Goal: Find contact information: Find contact information

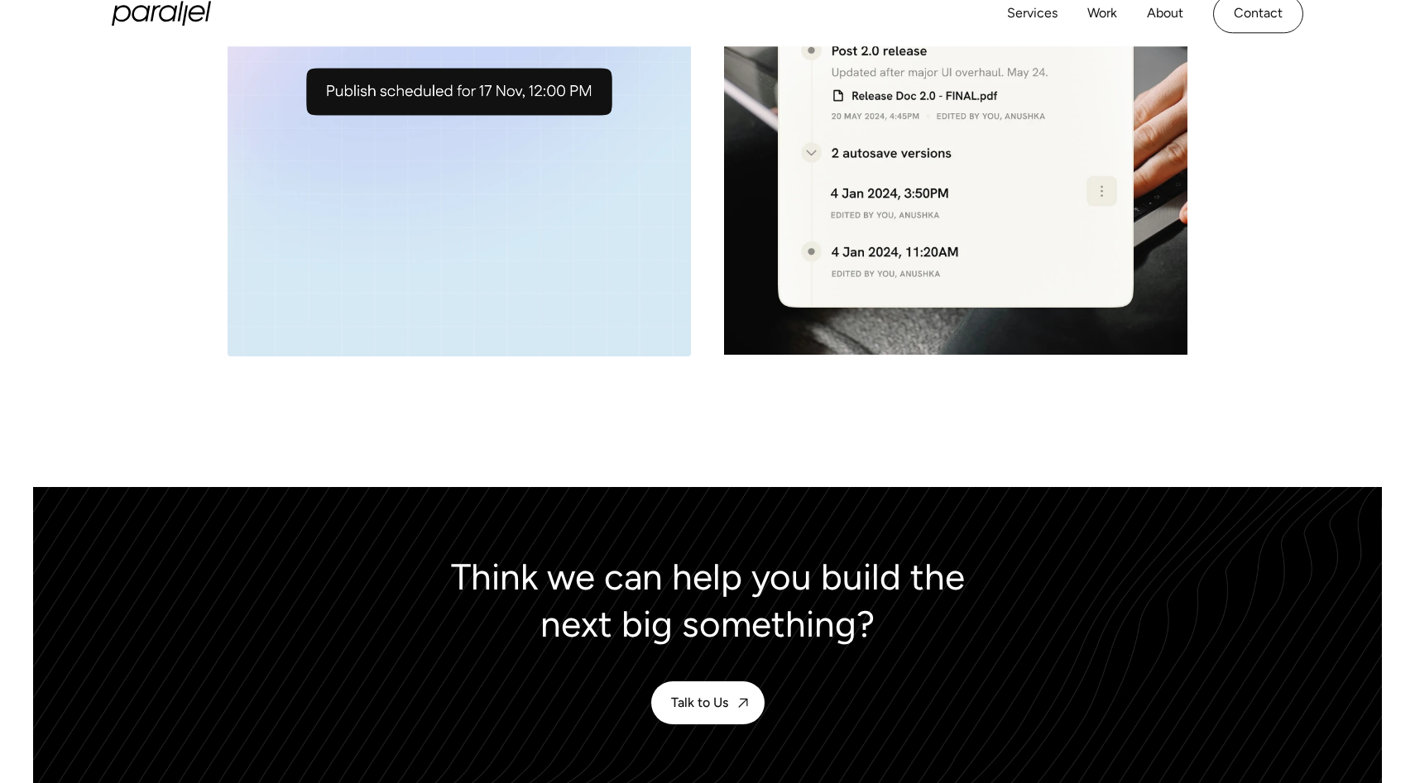
scroll to position [7152, 0]
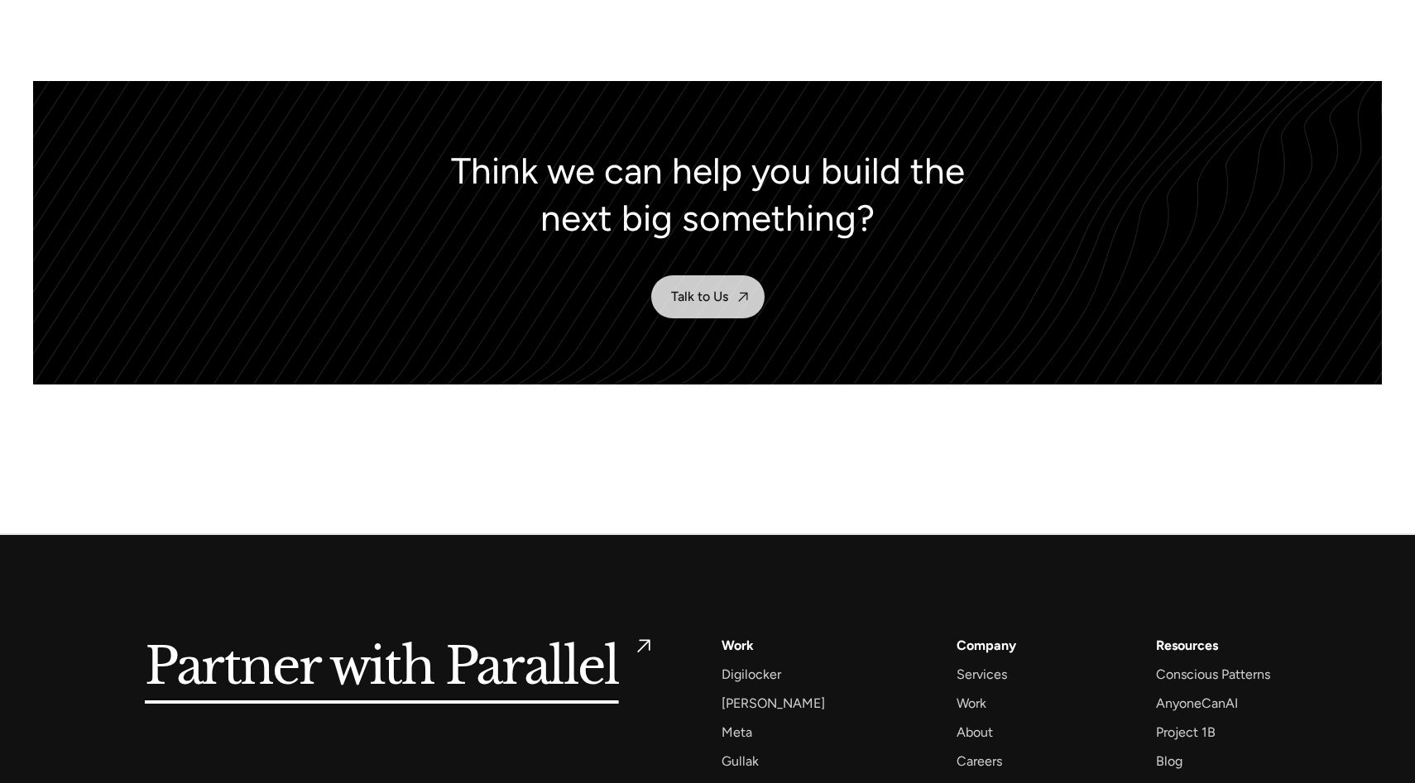
click at [714, 298] on div "Talk to Us" at bounding box center [699, 297] width 57 height 16
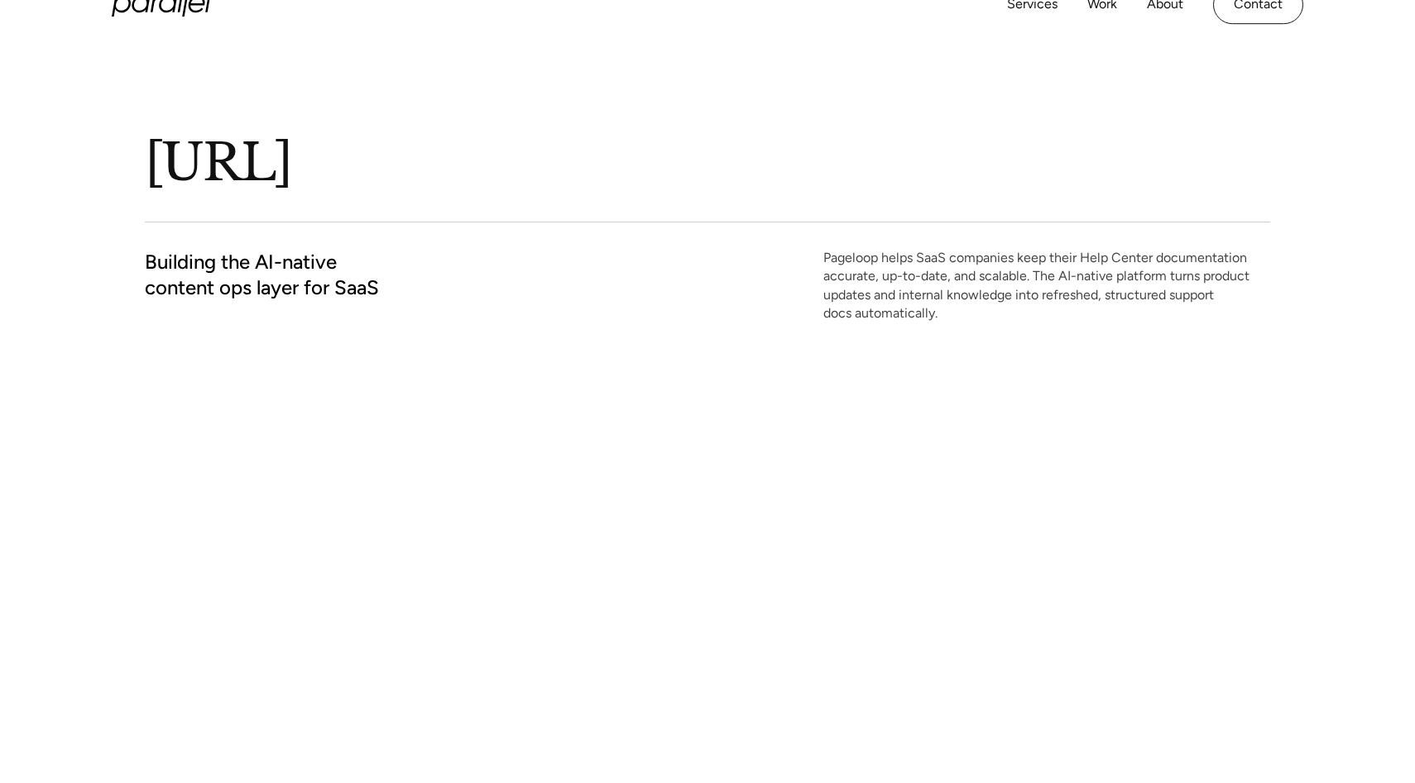
scroll to position [0, 0]
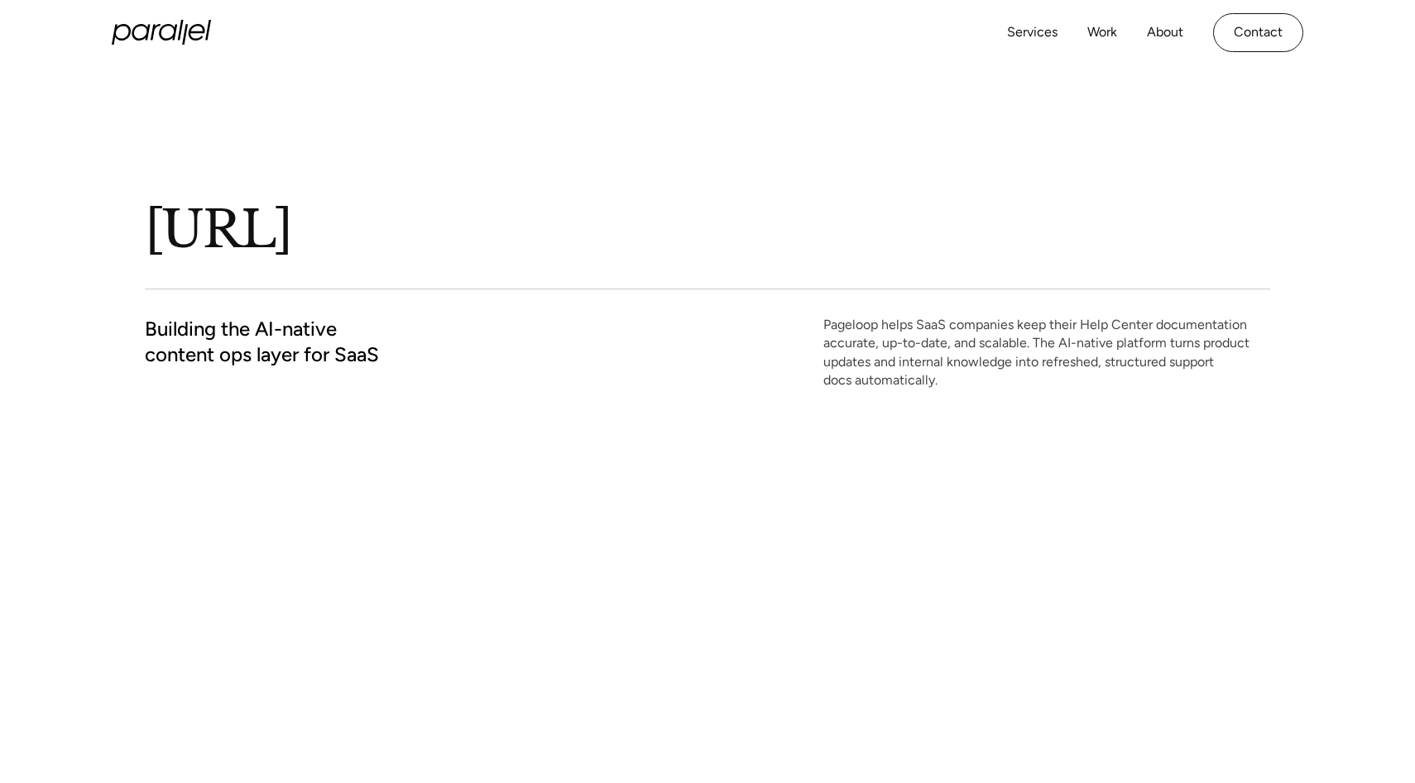
click at [273, 230] on h1 "[URL]" at bounding box center [476, 230] width 662 height 65
copy h1 "[URL]"
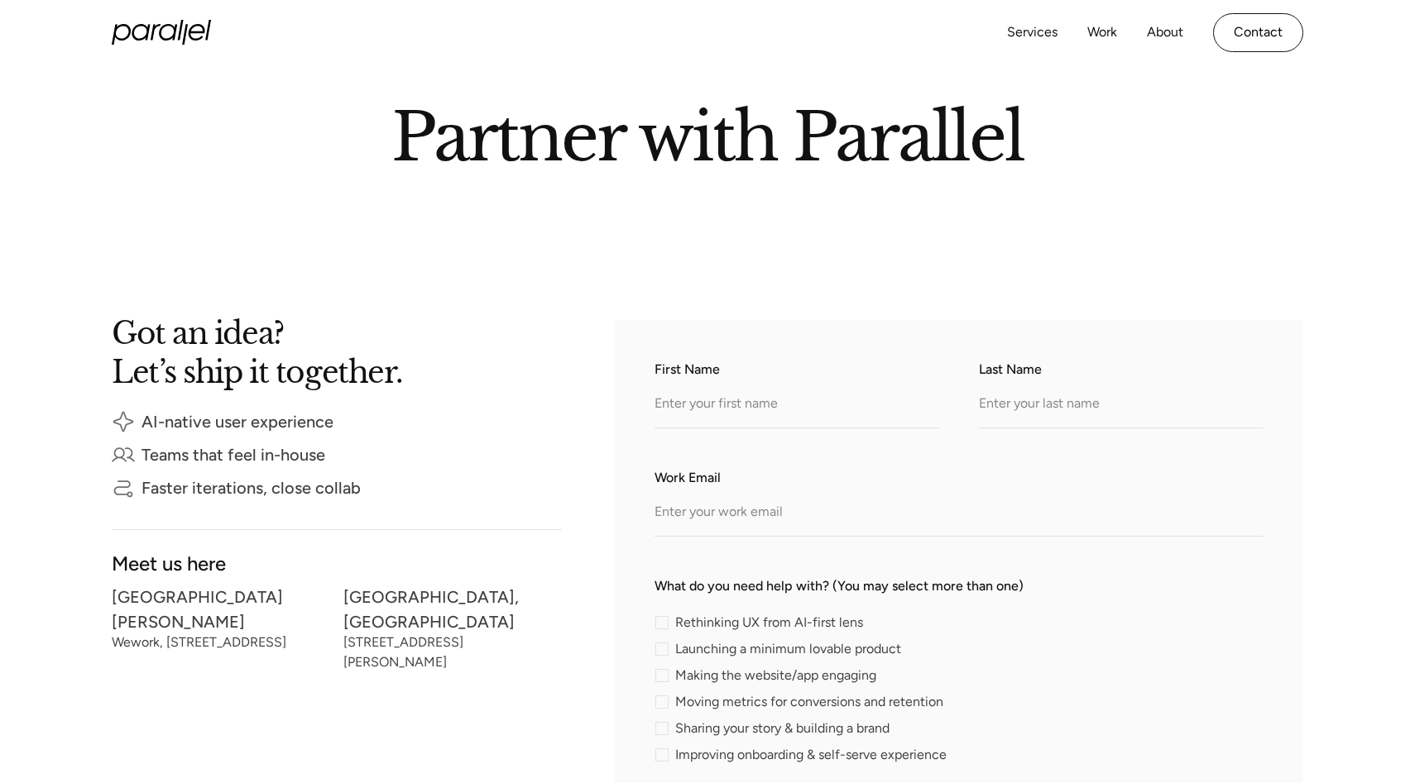
scroll to position [93, 0]
